Goal: Contribute content: Add original content to the website for others to see

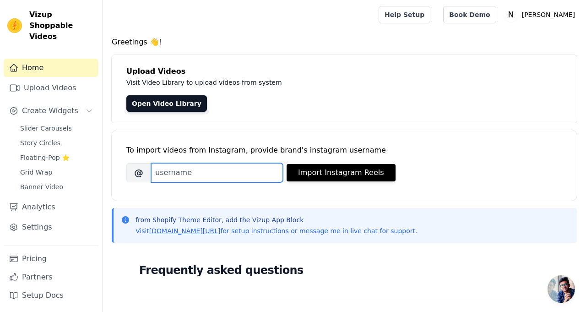
click at [184, 168] on input "Brand's Instagram Username" at bounding box center [217, 172] width 132 height 19
type input "nuvia_com"
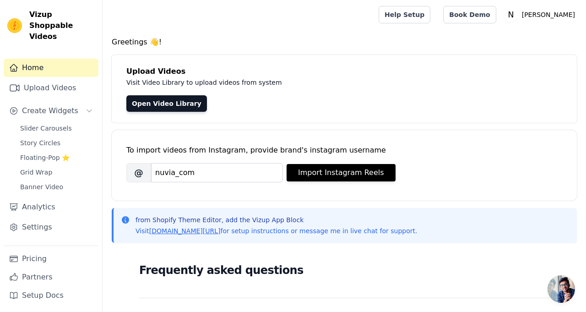
click at [104, 135] on div "Greetings 👋! Upload Videos Visit Video Library to upload videos from system Ope…" at bounding box center [344, 275] width 483 height 477
click at [144, 104] on link "Open Video Library" at bounding box center [166, 103] width 81 height 16
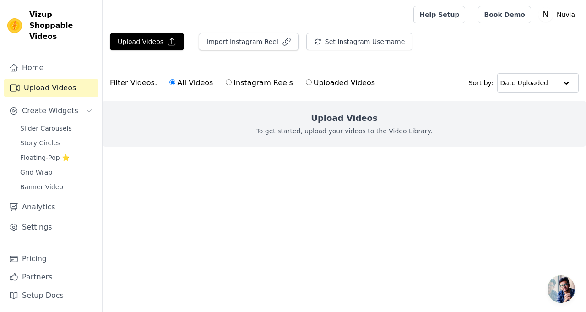
click at [226, 84] on input "Instagram Reels" at bounding box center [229, 82] width 6 height 6
radio input "true"
click at [306, 82] on input "Uploaded Videos" at bounding box center [309, 82] width 6 height 6
radio input "true"
click at [169, 81] on input "All Videos" at bounding box center [172, 82] width 6 height 6
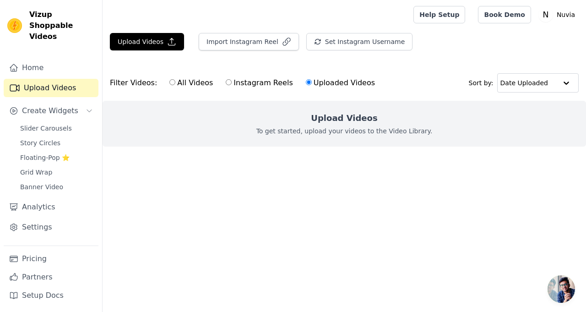
radio input "true"
click at [167, 39] on icon "button" at bounding box center [171, 41] width 9 height 9
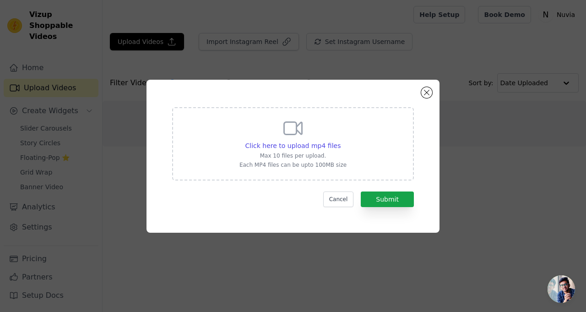
click at [314, 150] on div "Click here to upload mp4 files" at bounding box center [293, 145] width 96 height 9
click at [340, 141] on input "Click here to upload mp4 files Max 10 files per upload. Each MP4 files can be u…" at bounding box center [340, 140] width 0 height 0
click at [426, 98] on button "Close modal" at bounding box center [426, 92] width 11 height 11
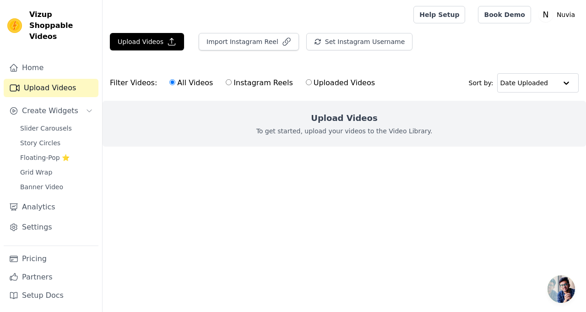
click at [63, 124] on span "Slider Carousels" at bounding box center [46, 128] width 52 height 9
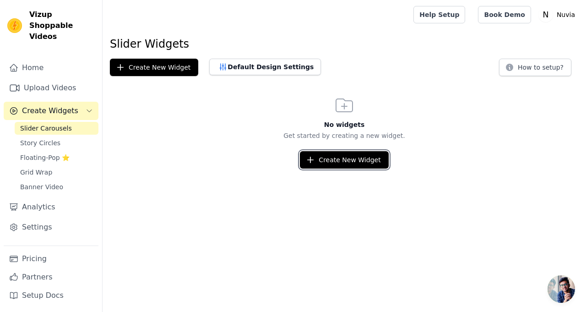
click at [343, 161] on button "Create New Widget" at bounding box center [344, 159] width 88 height 17
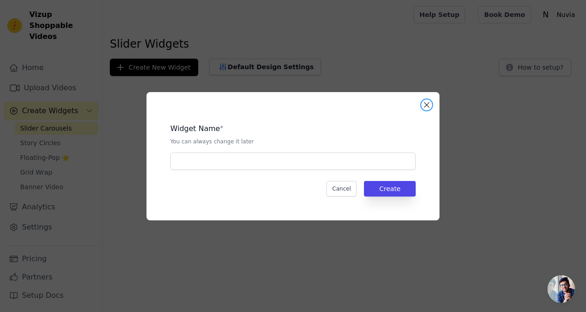
click at [426, 110] on button "Close modal" at bounding box center [426, 104] width 11 height 11
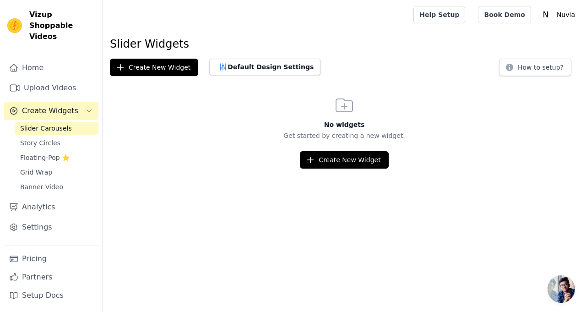
click at [67, 79] on link "Upload Videos" at bounding box center [51, 88] width 95 height 18
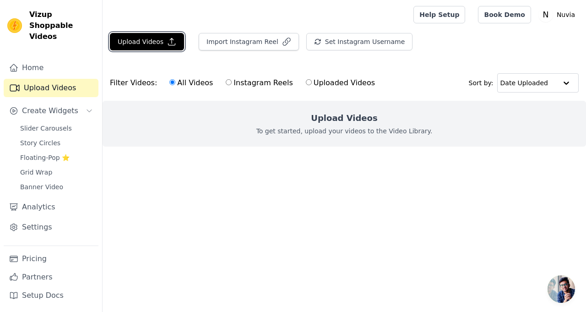
click at [167, 46] on button "Upload Videos" at bounding box center [147, 41] width 74 height 17
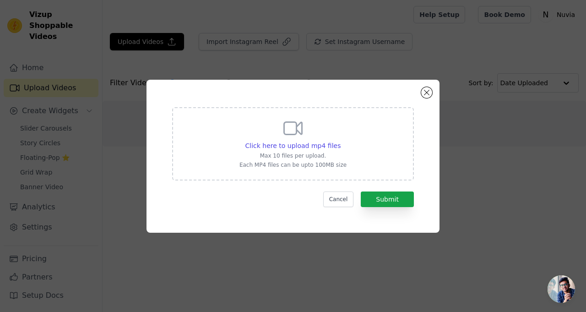
click at [323, 149] on span "Click here to upload mp4 files" at bounding box center [293, 145] width 96 height 7
click at [340, 141] on input "Click here to upload mp4 files Max 10 files per upload. Each MP4 files can be u…" at bounding box center [340, 140] width 0 height 0
click at [426, 98] on button "Close modal" at bounding box center [426, 92] width 11 height 11
